Goal: Find specific page/section: Find specific page/section

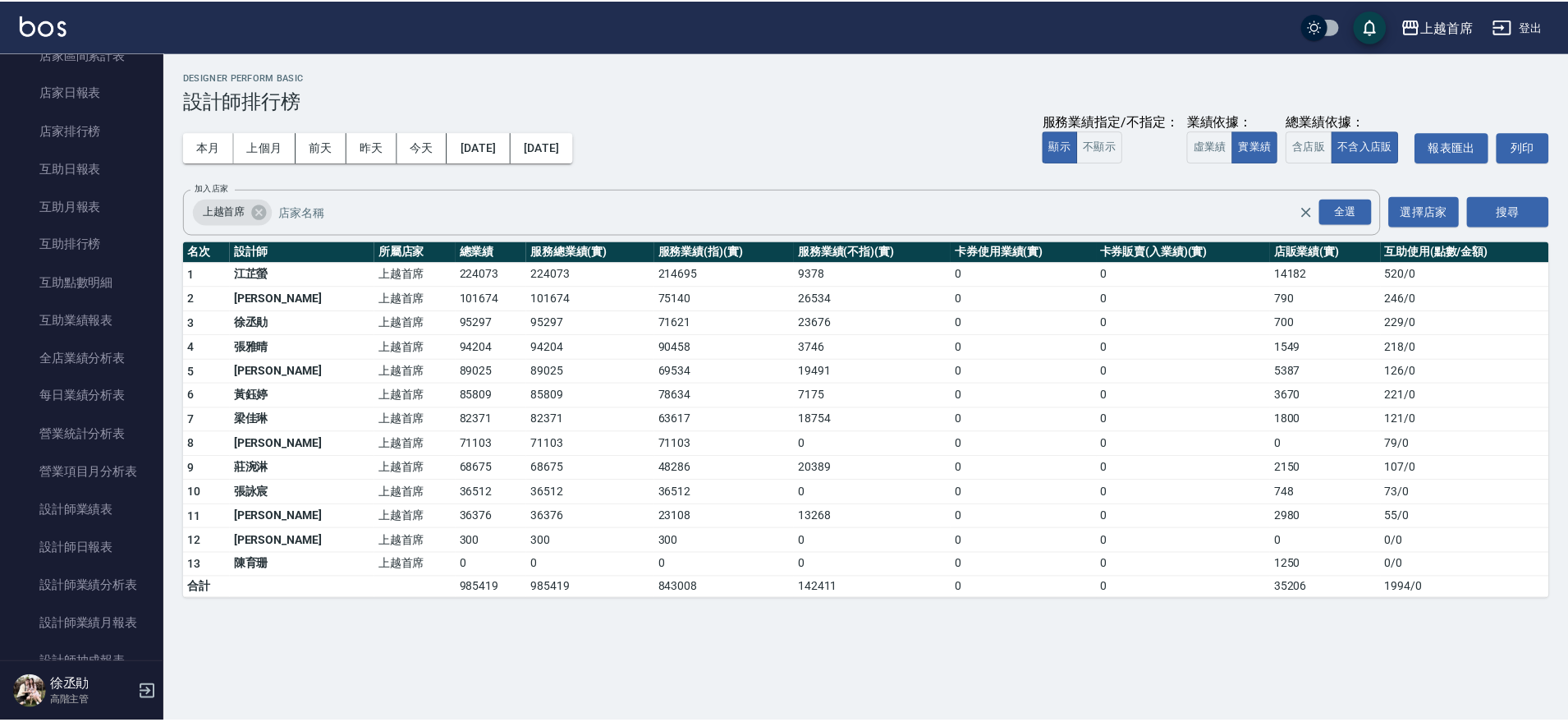
scroll to position [225, 0]
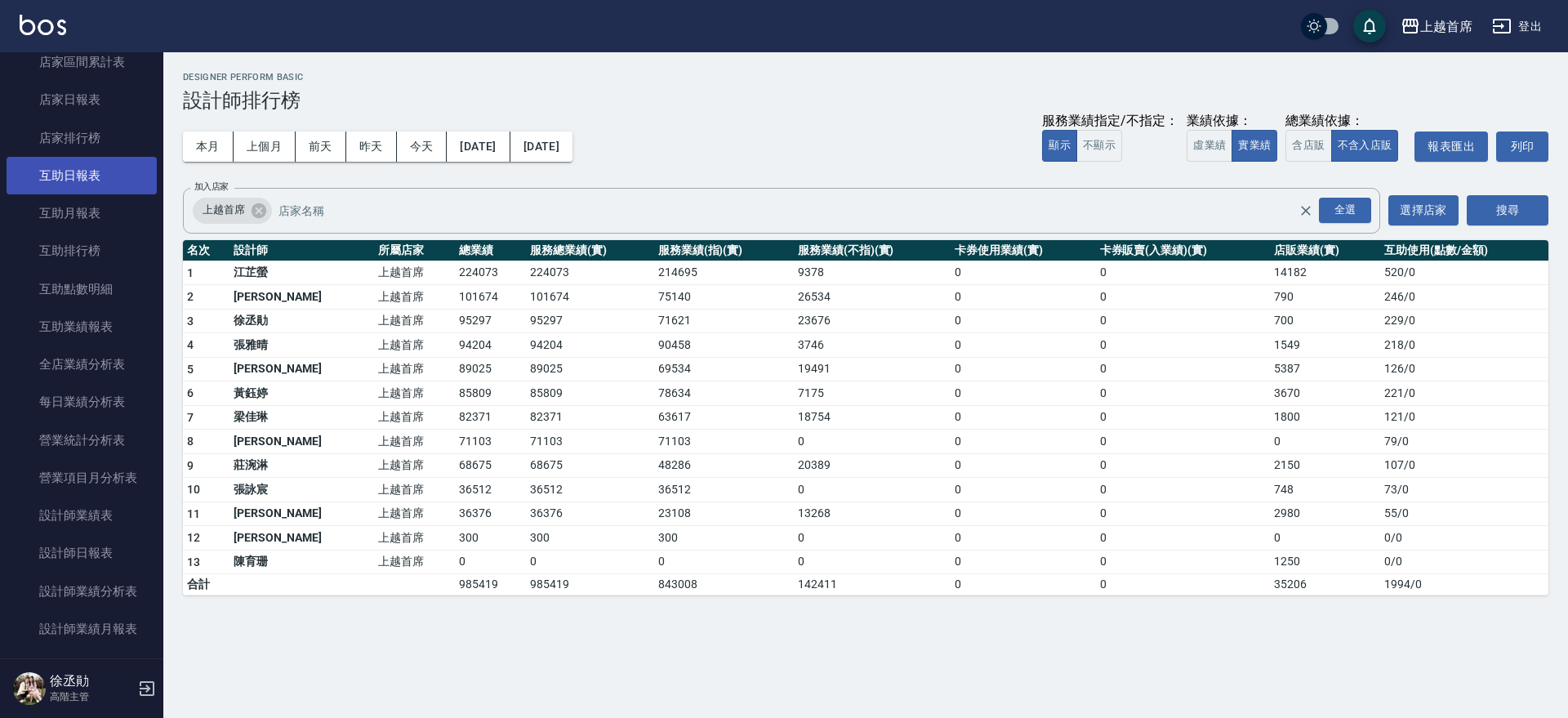
click at [114, 182] on link "互助日報表" at bounding box center [81, 176] width 150 height 38
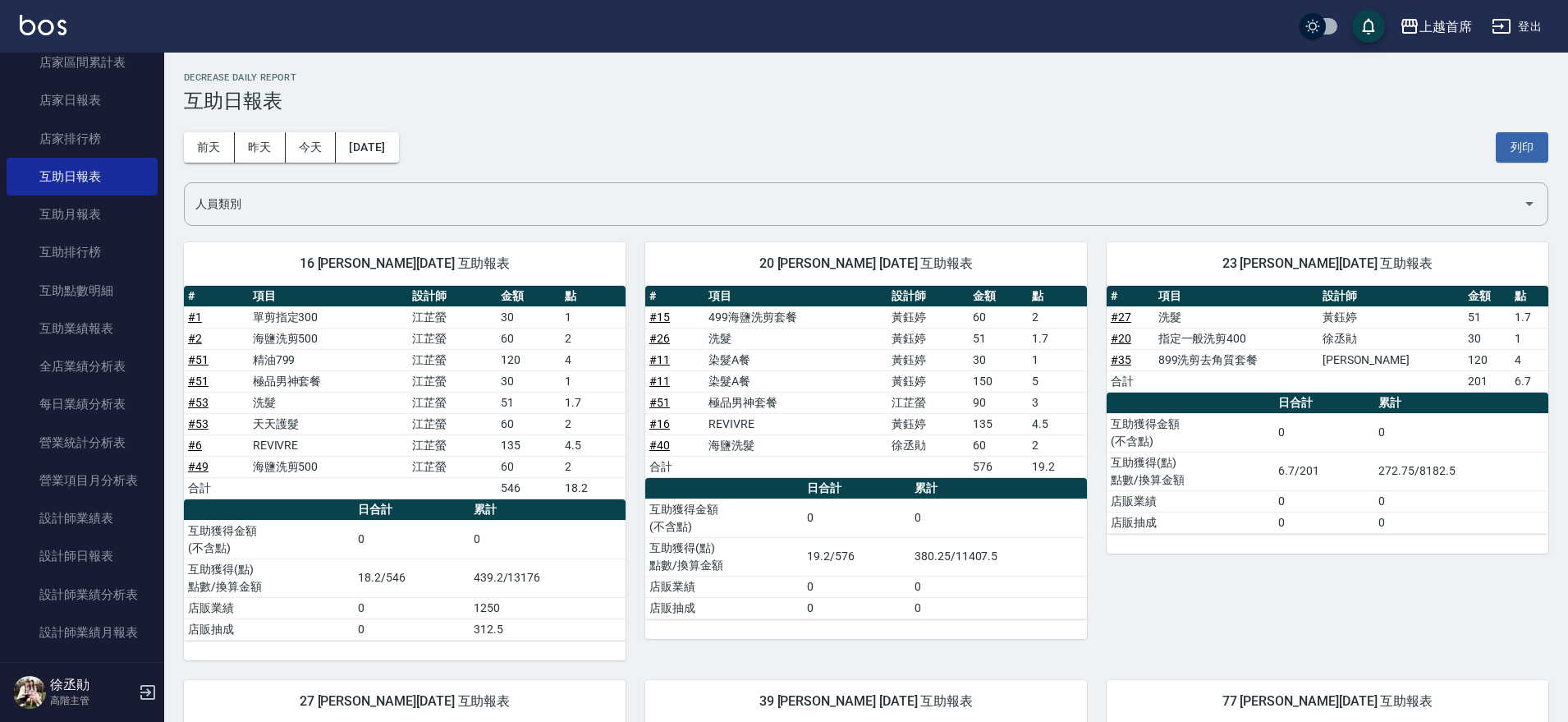
scroll to position [503, 0]
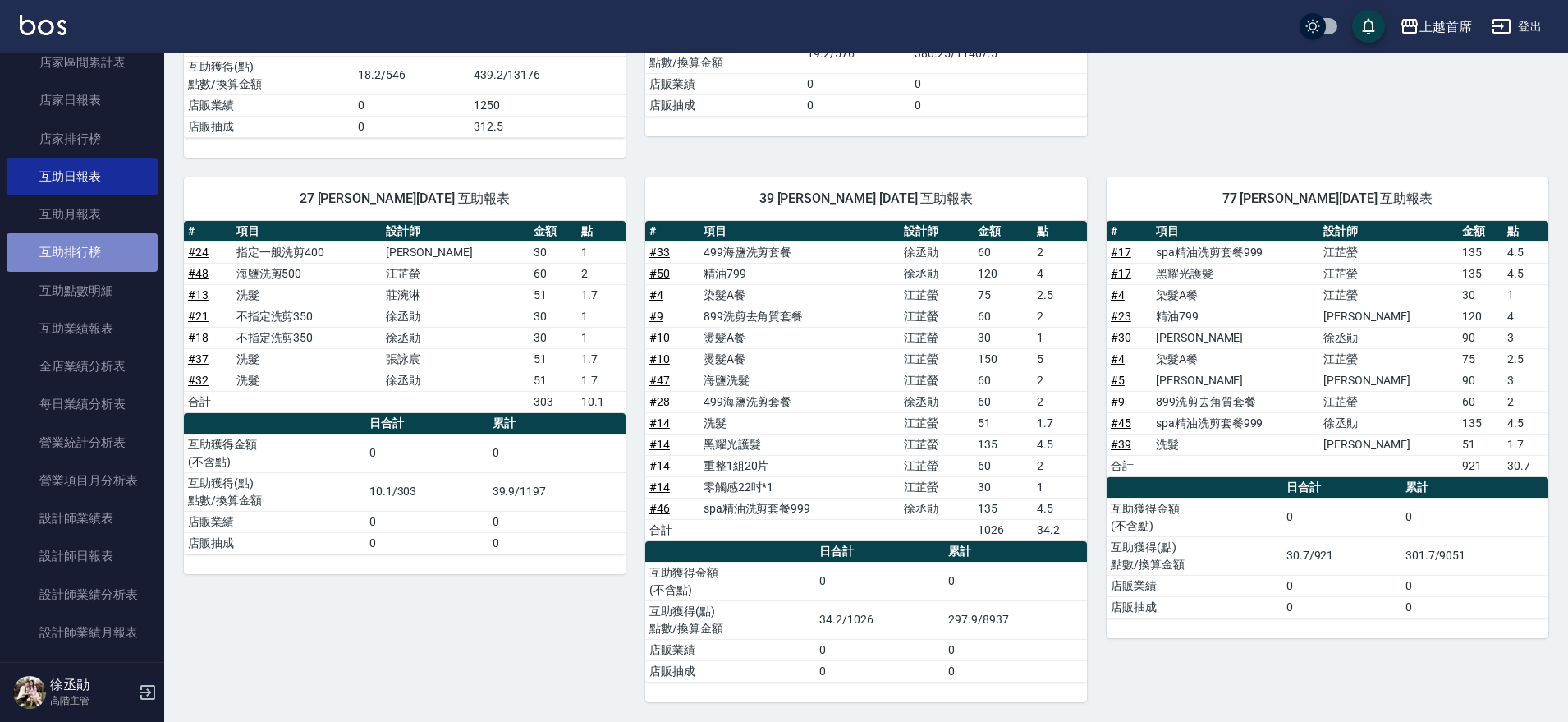
click at [115, 258] on link "互助排行榜" at bounding box center [82, 252] width 151 height 38
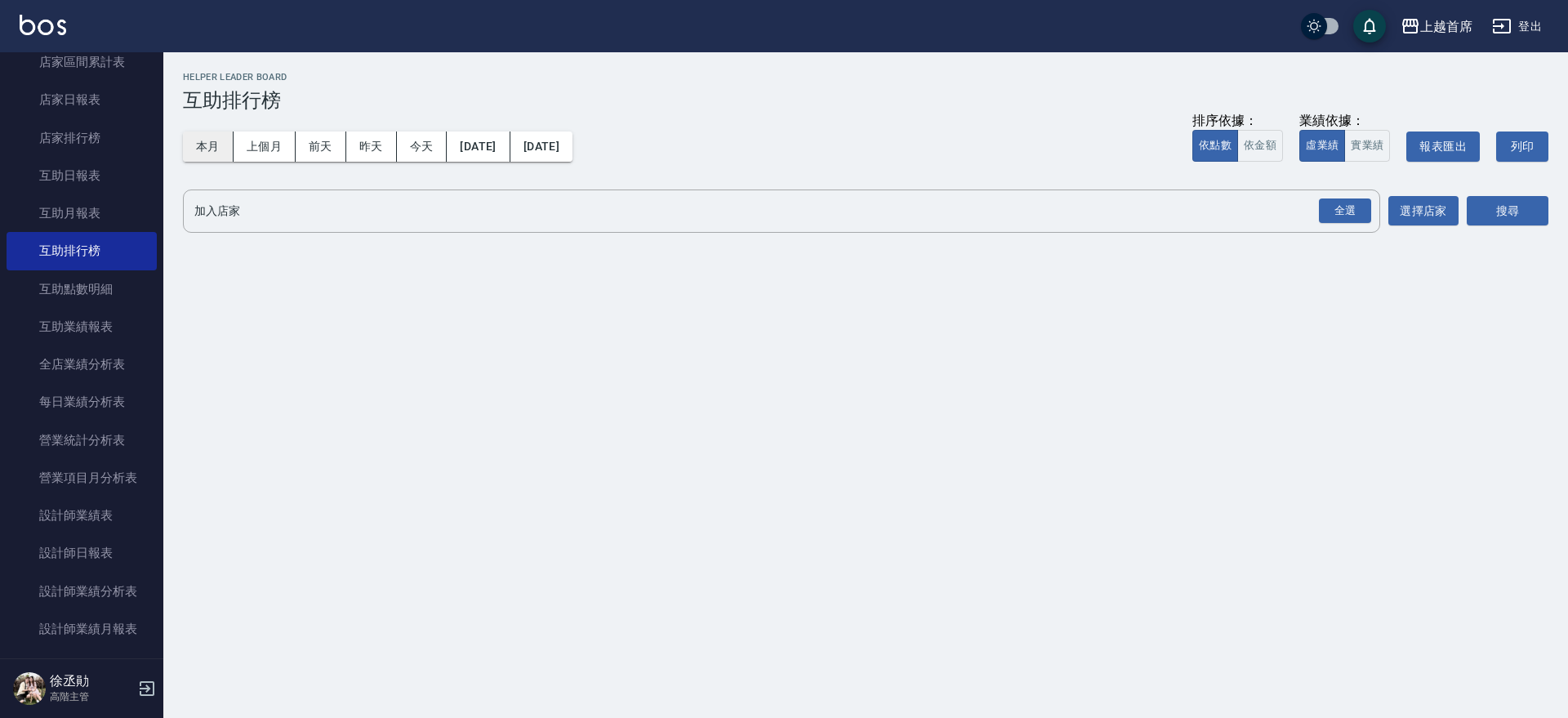
click at [192, 149] on button "本月" at bounding box center [208, 147] width 51 height 30
drag, startPoint x: 1327, startPoint y: 200, endPoint x: 1357, endPoint y: 203, distance: 30.1
click at [1327, 200] on div "全選" at bounding box center [1344, 212] width 52 height 26
click at [1485, 205] on button "搜尋" at bounding box center [1507, 212] width 81 height 30
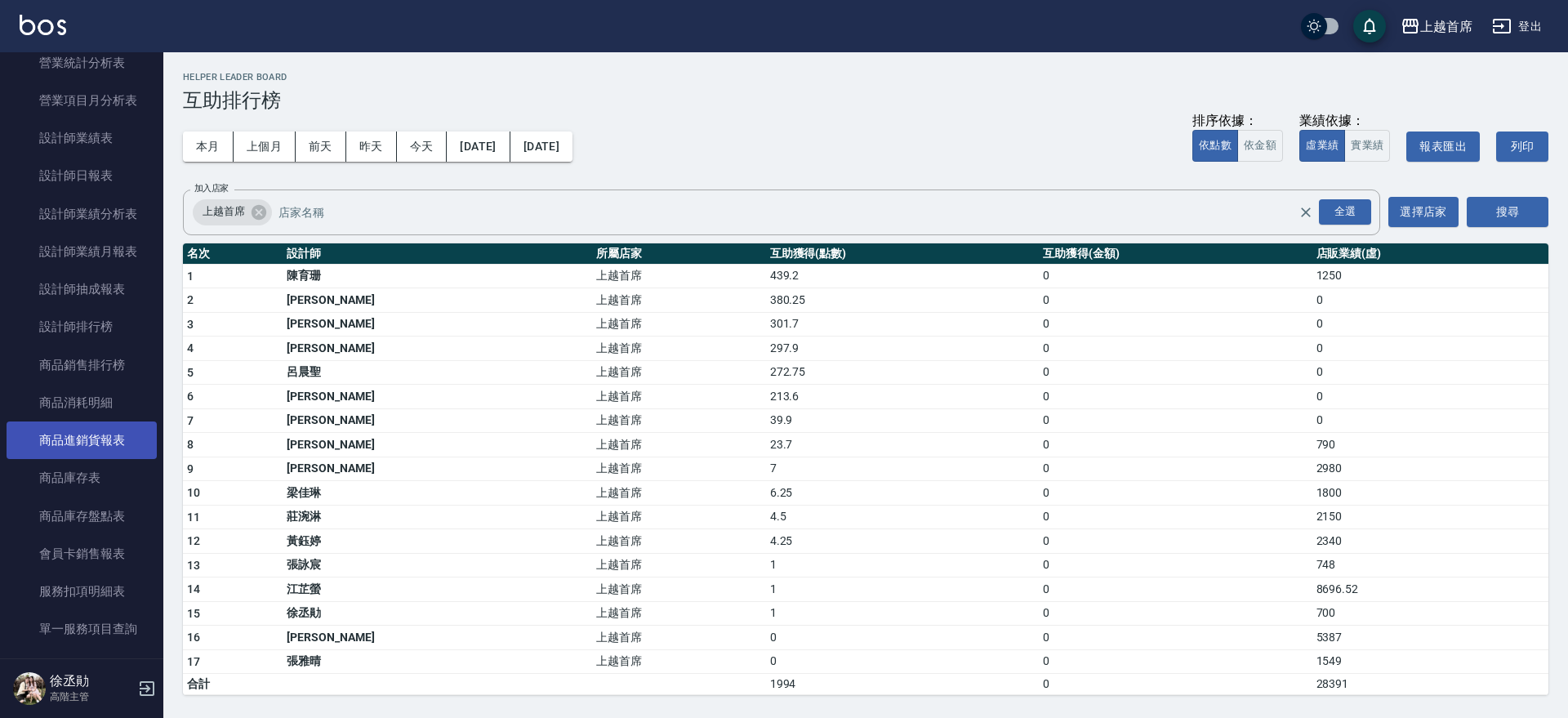
scroll to position [613, 0]
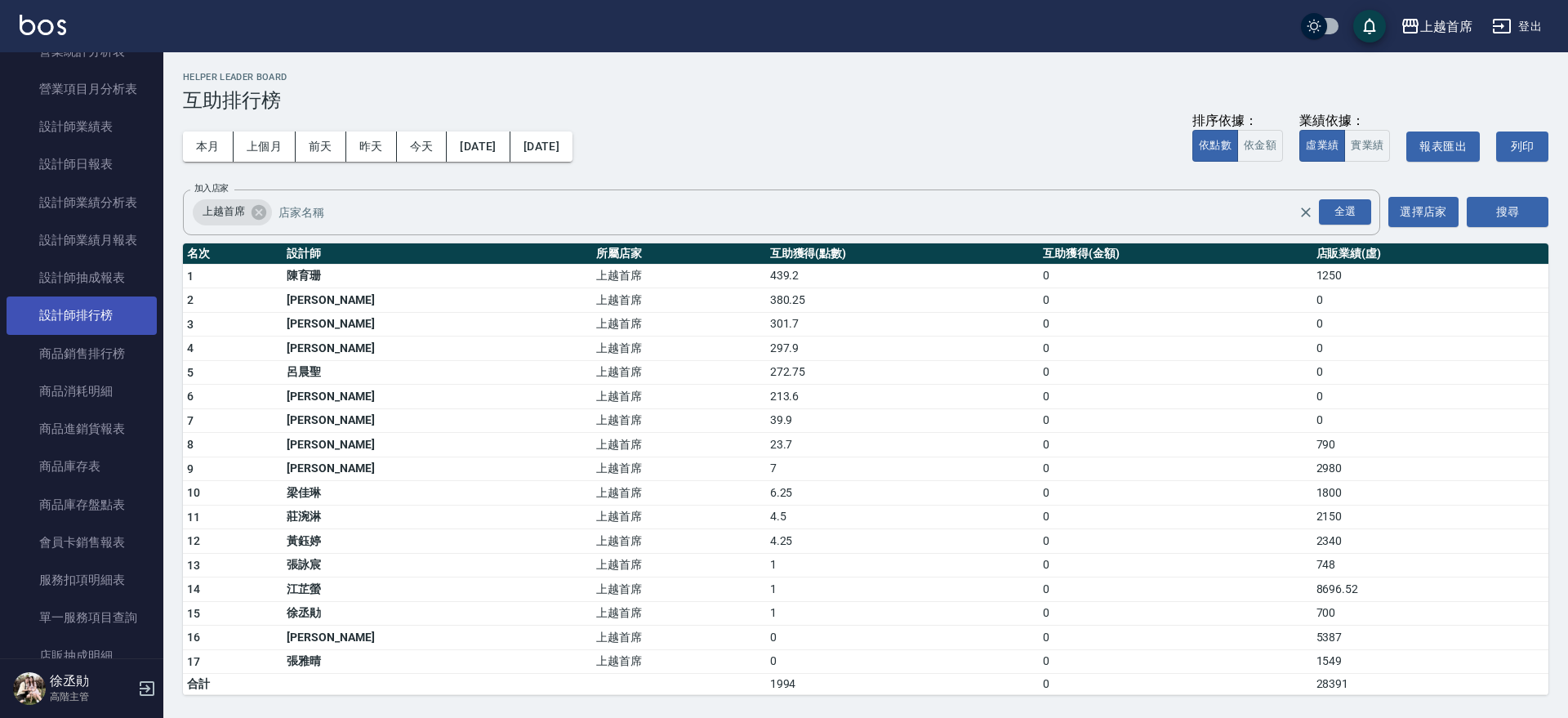
click at [91, 315] on link "設計師排行榜" at bounding box center [81, 315] width 150 height 38
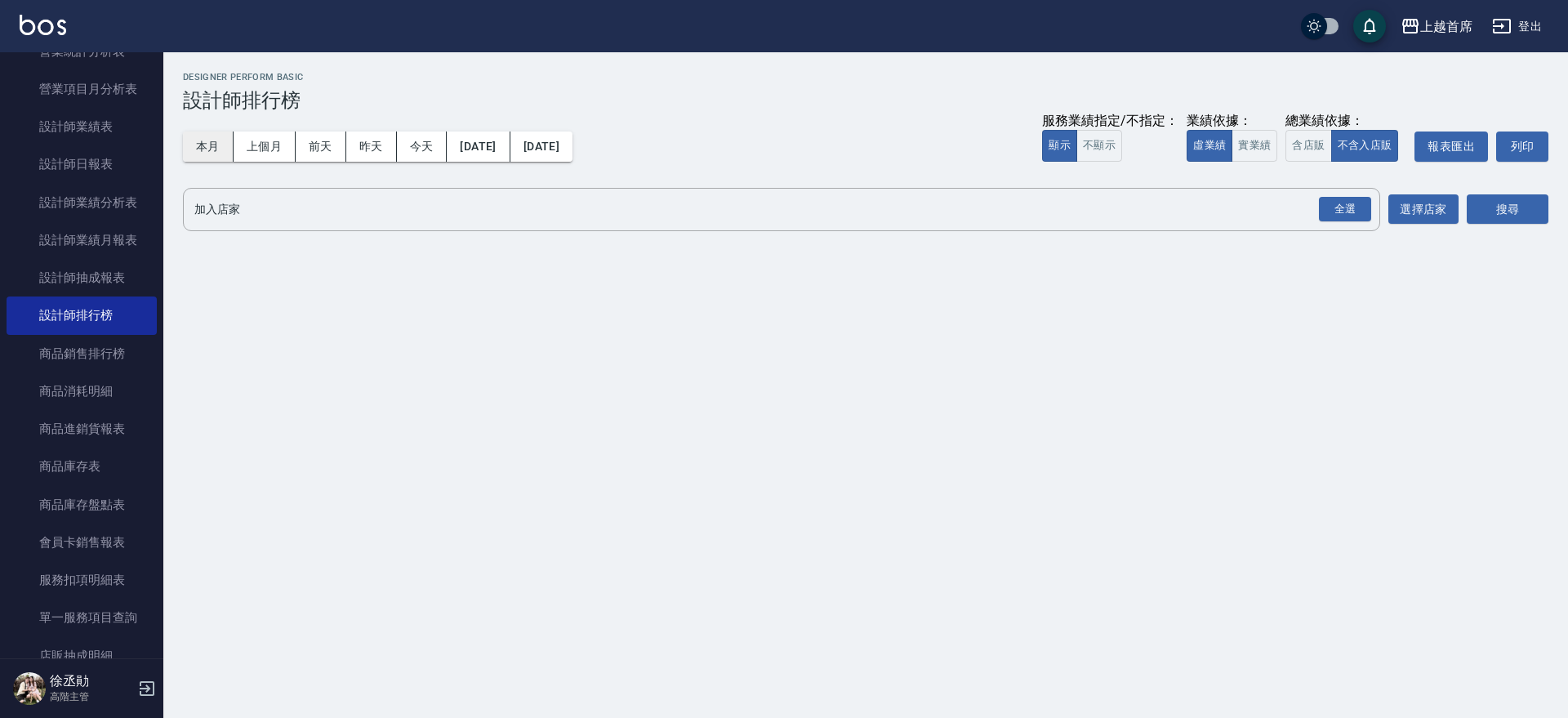
click at [206, 158] on button "本月" at bounding box center [208, 147] width 51 height 30
click at [1338, 211] on div "全選" at bounding box center [1344, 210] width 52 height 26
click at [1511, 208] on button "搜尋" at bounding box center [1507, 210] width 81 height 30
